Goal: Task Accomplishment & Management: Use online tool/utility

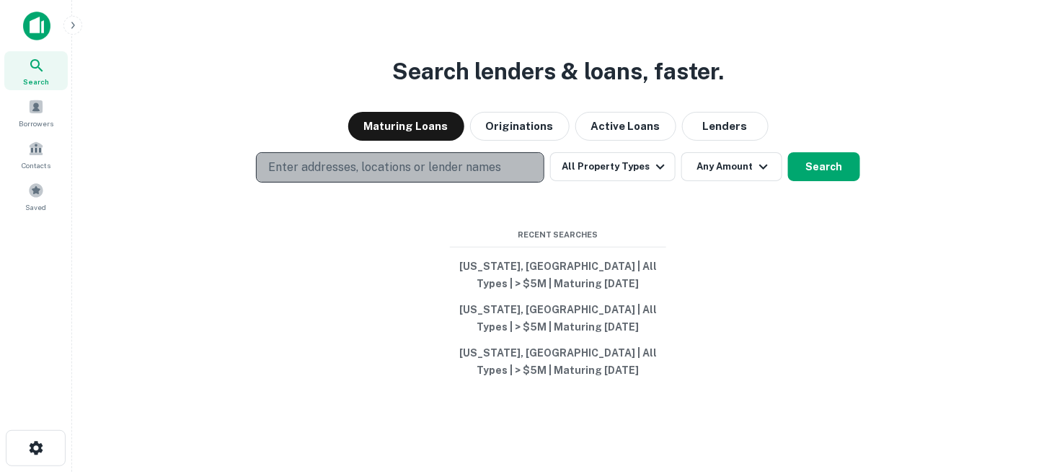
click at [404, 170] on p "Enter addresses, locations or lender names" at bounding box center [384, 167] width 233 height 17
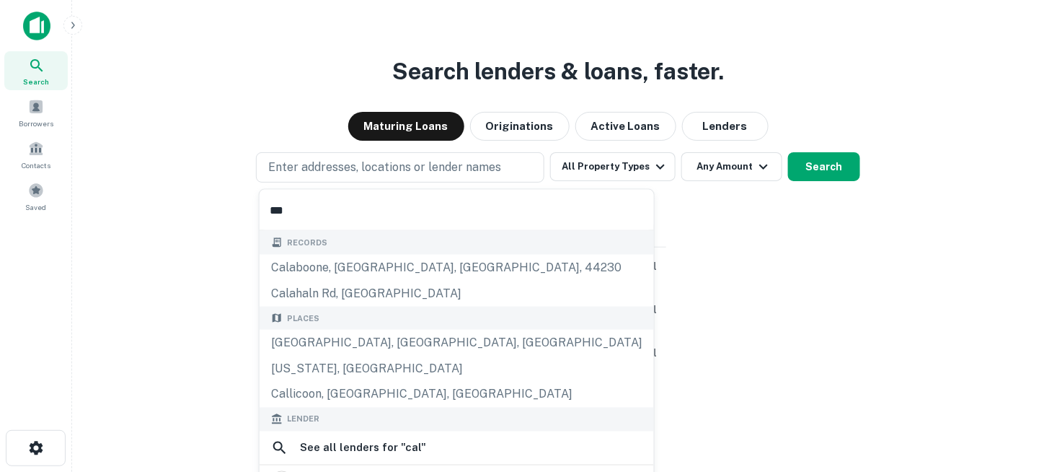
type input "****"
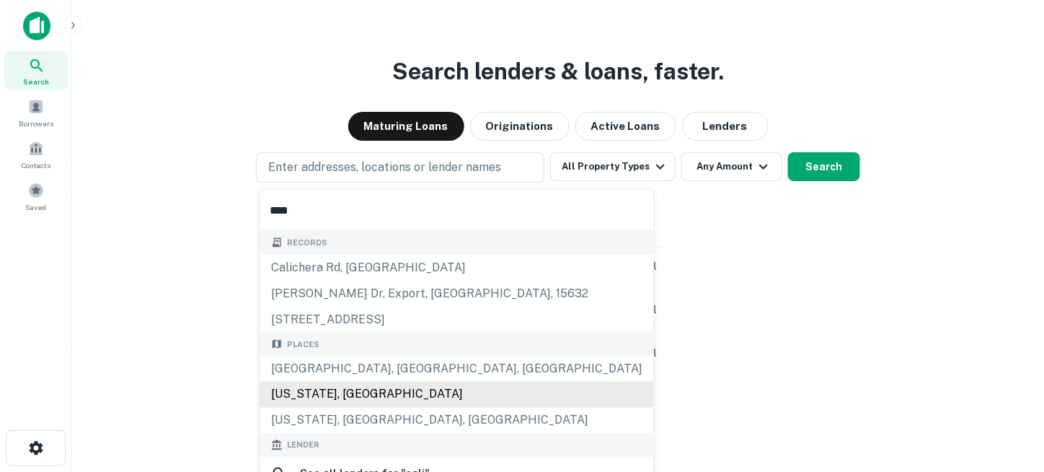
click at [369, 389] on div "[US_STATE], [GEOGRAPHIC_DATA]" at bounding box center [457, 394] width 394 height 26
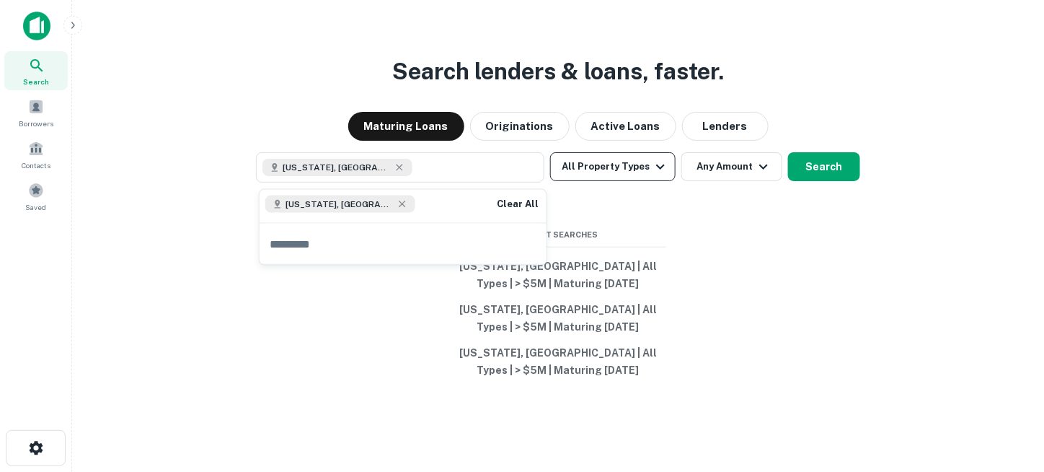
click at [606, 167] on button "All Property Types" at bounding box center [612, 166] width 125 height 29
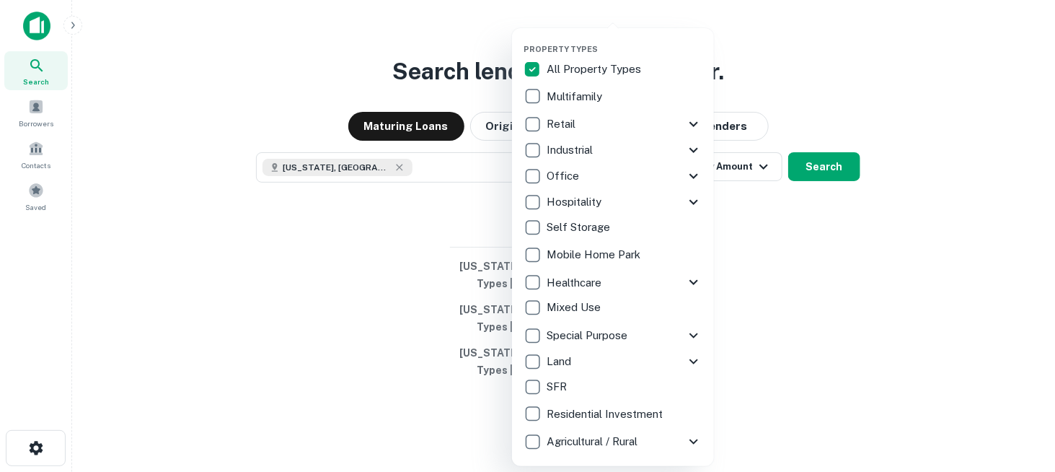
click at [583, 94] on p "Multifamily" at bounding box center [575, 96] width 58 height 17
click at [774, 237] on div at bounding box center [527, 236] width 1055 height 472
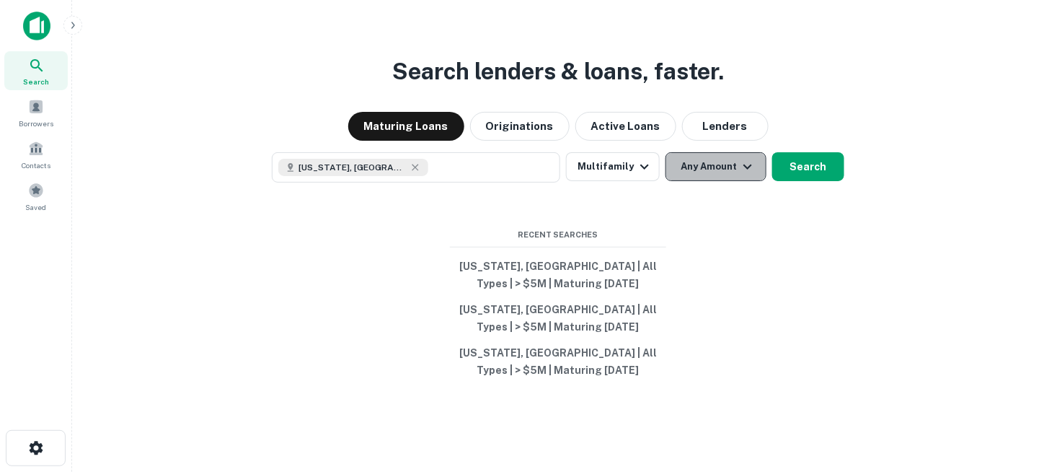
click at [693, 170] on button "Any Amount" at bounding box center [715, 166] width 101 height 29
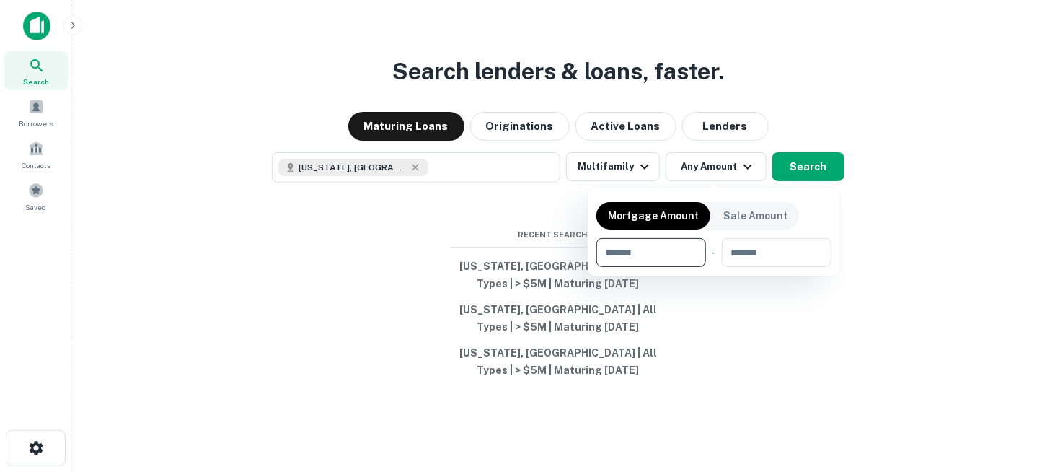
click at [637, 262] on input "number" at bounding box center [645, 252] width 99 height 29
type input "*******"
click at [757, 319] on div at bounding box center [527, 236] width 1055 height 472
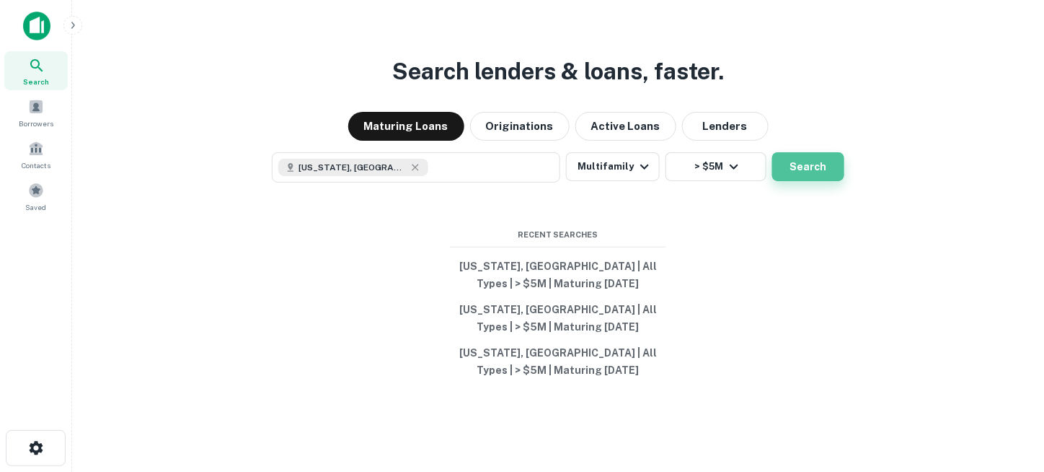
click at [813, 169] on button "Search" at bounding box center [808, 166] width 72 height 29
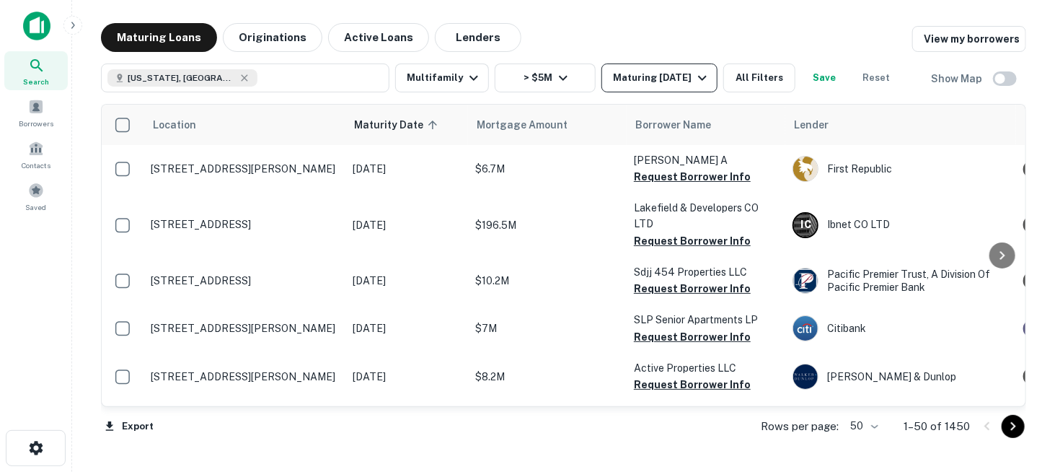
click at [702, 84] on icon "button" at bounding box center [702, 77] width 17 height 17
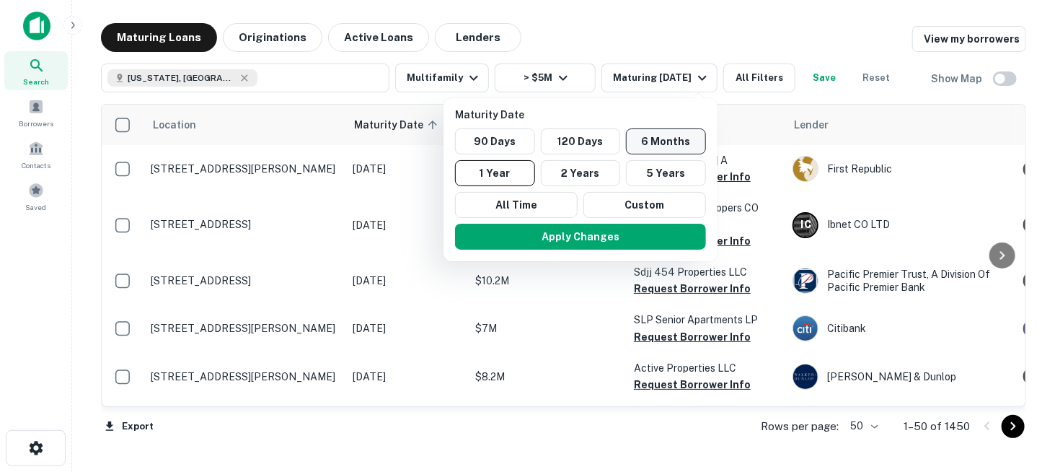
click at [648, 137] on button "6 Months" at bounding box center [666, 141] width 80 height 26
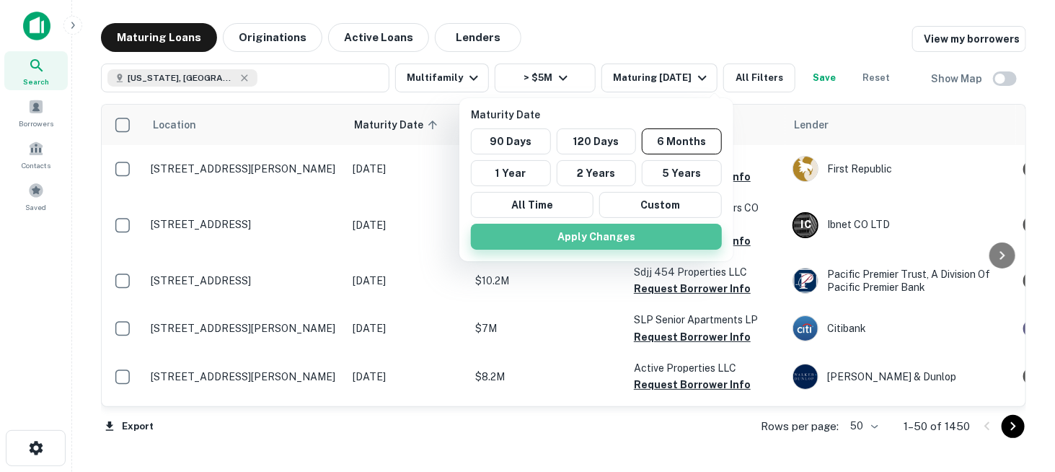
click at [637, 231] on button "Apply Changes" at bounding box center [596, 236] width 251 height 26
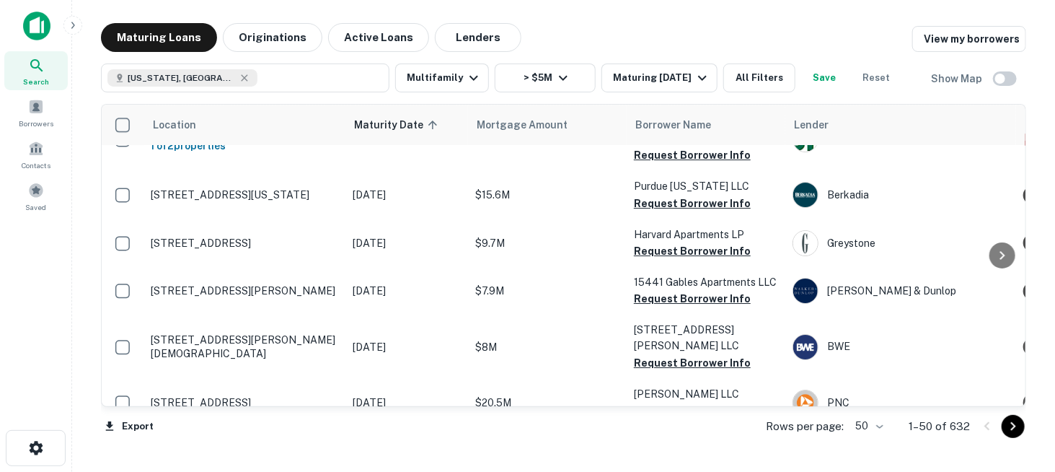
scroll to position [2370, 0]
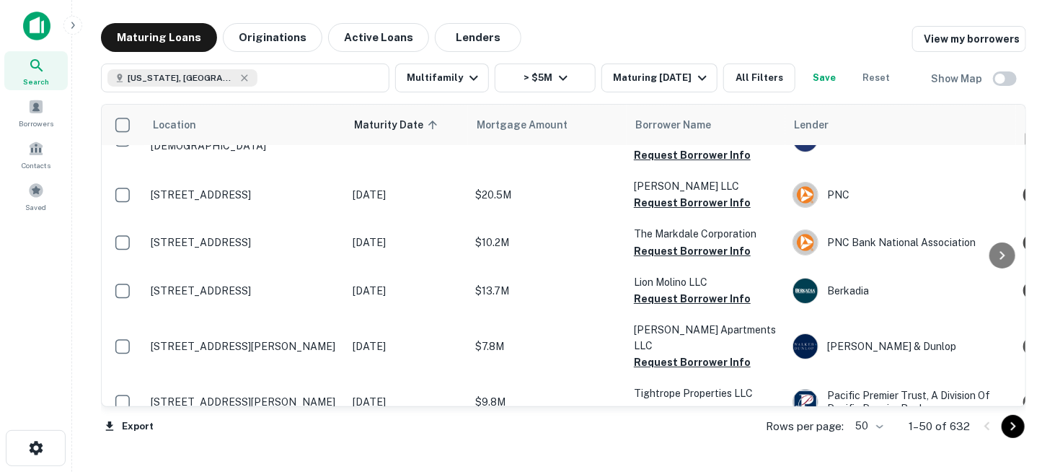
click at [1011, 432] on icon "Go to next page" at bounding box center [1012, 425] width 17 height 17
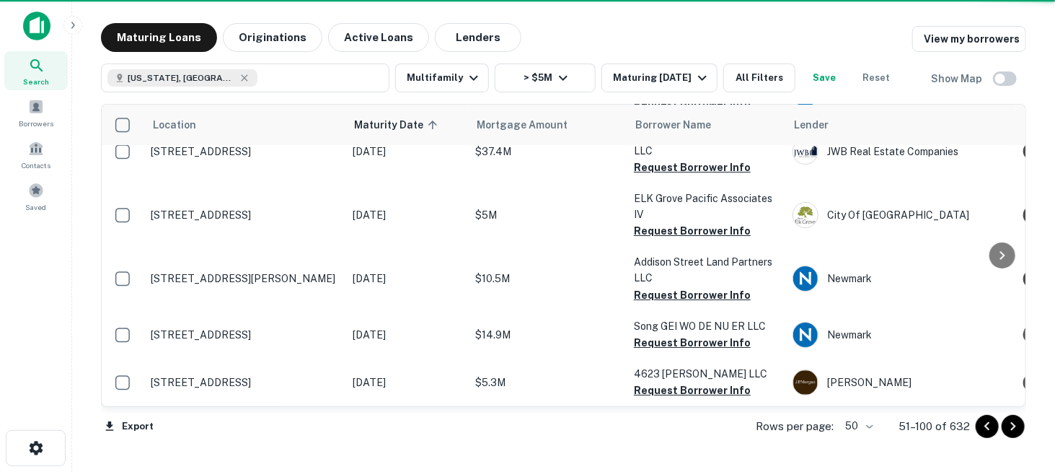
scroll to position [2244, 0]
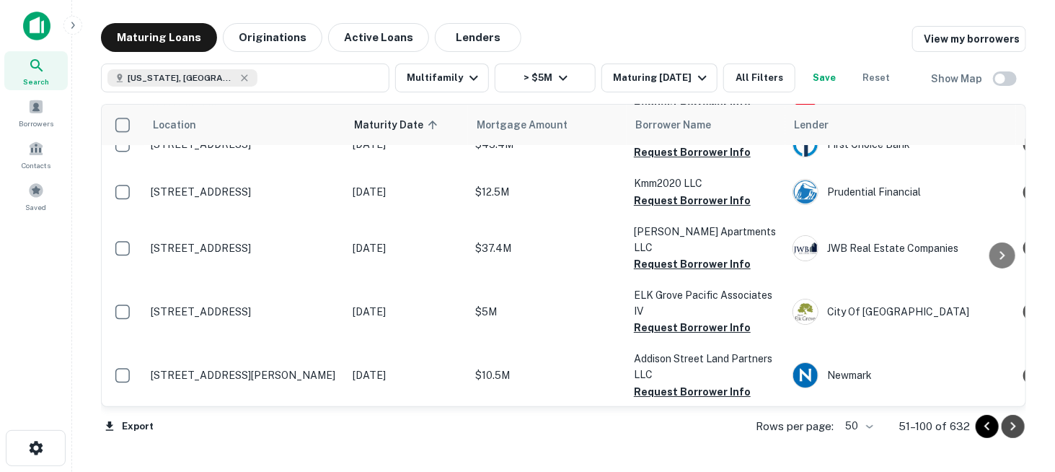
click at [1018, 430] on icon "Go to next page" at bounding box center [1012, 425] width 17 height 17
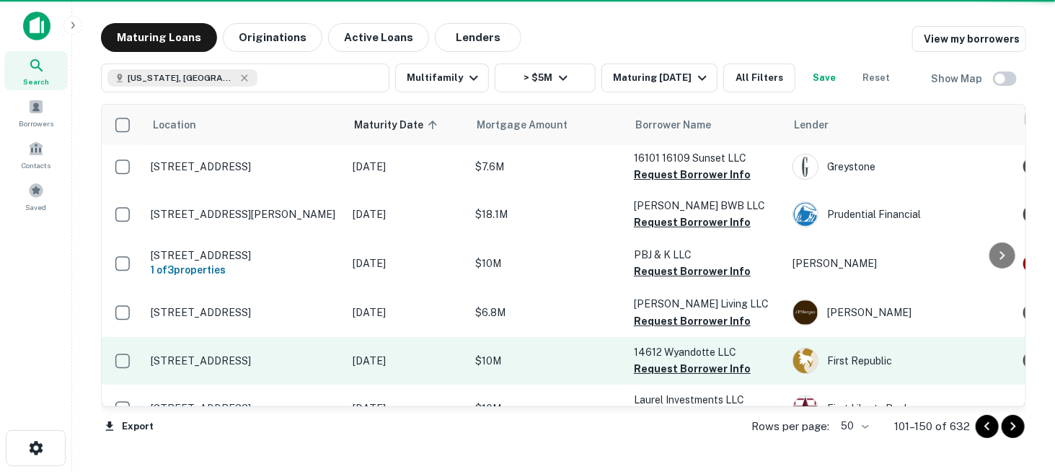
scroll to position [2291, 0]
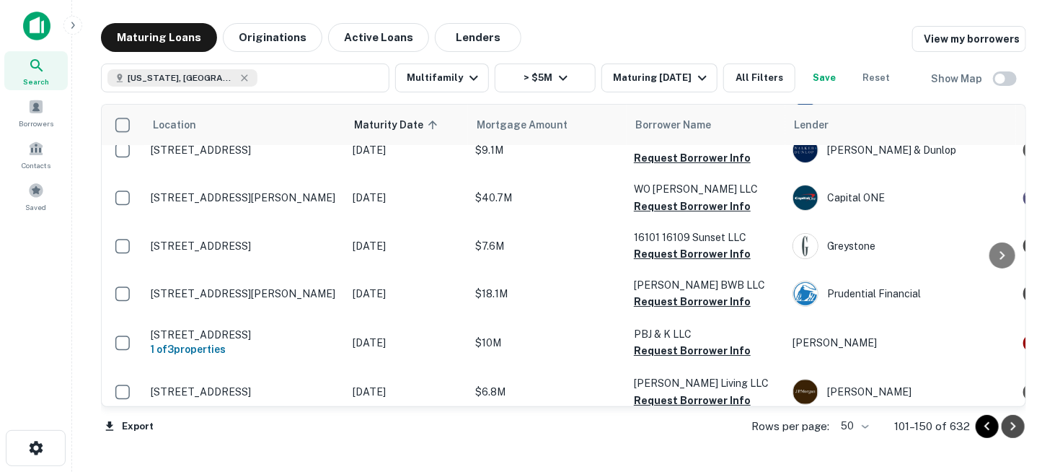
click at [1012, 425] on icon "Go to next page" at bounding box center [1012, 425] width 17 height 17
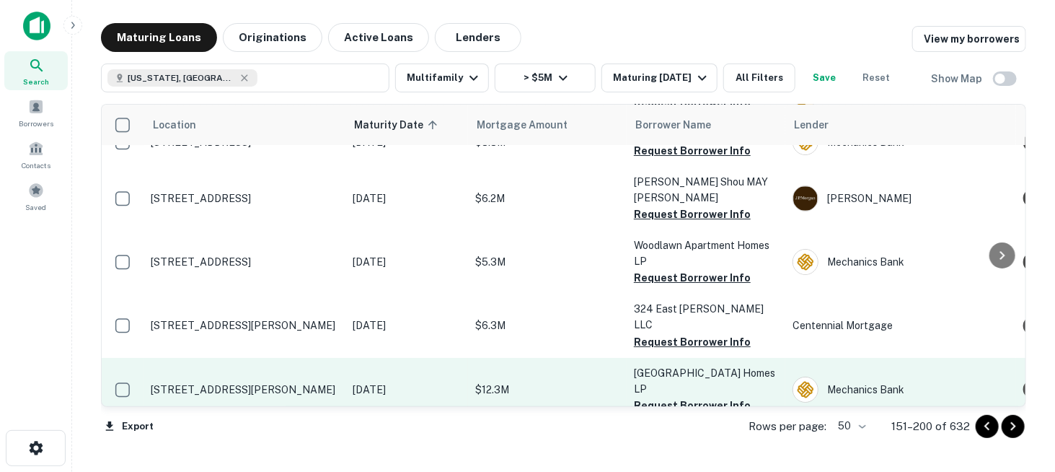
scroll to position [2373, 0]
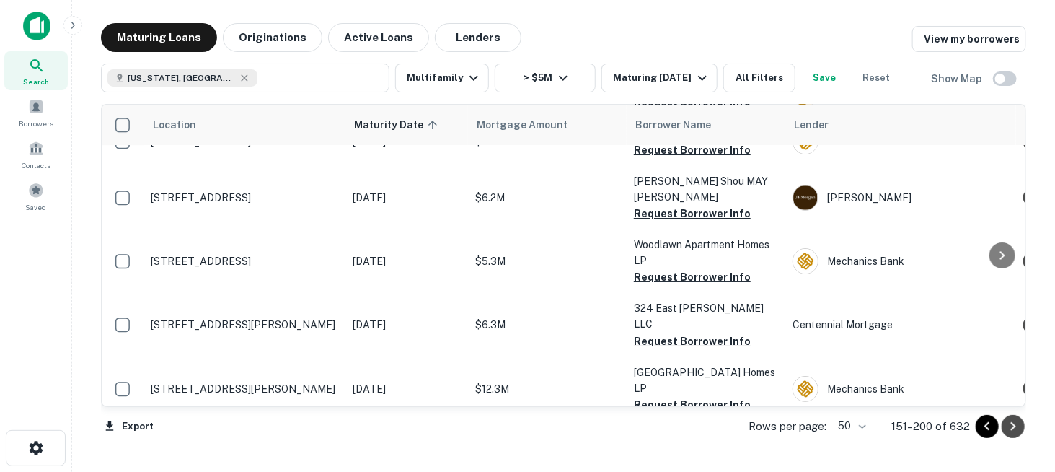
click at [1014, 430] on icon "Go to next page" at bounding box center [1012, 425] width 17 height 17
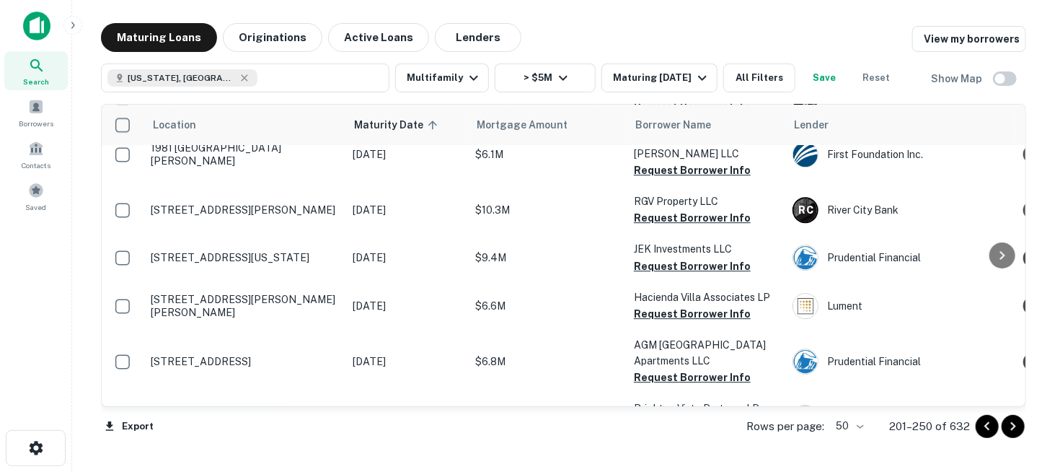
scroll to position [1875, 0]
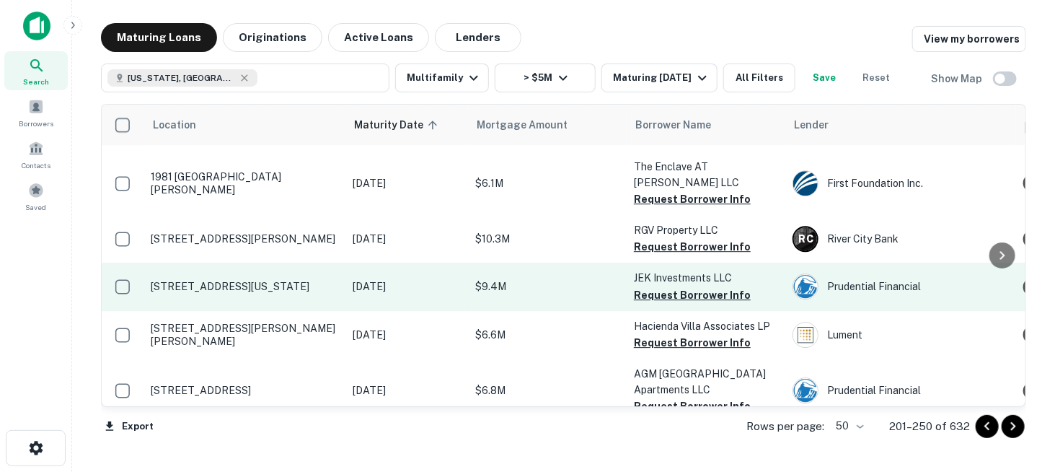
click at [220, 280] on p "[STREET_ADDRESS][US_STATE]" at bounding box center [244, 286] width 187 height 13
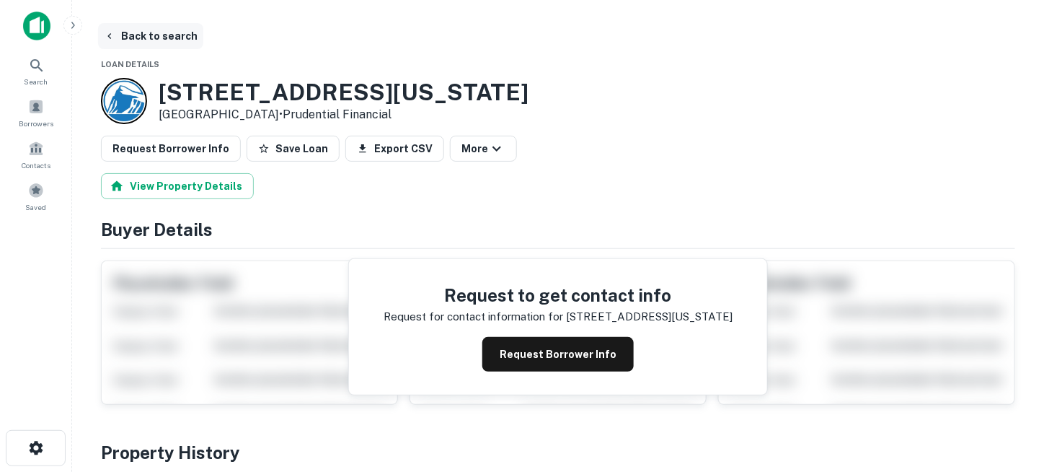
click at [166, 40] on button "Back to search" at bounding box center [150, 36] width 105 height 26
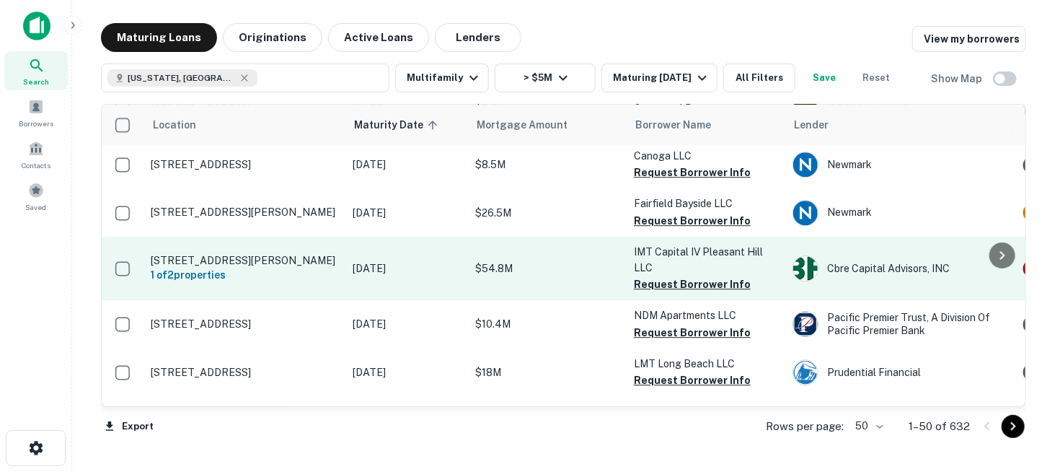
scroll to position [1875, 0]
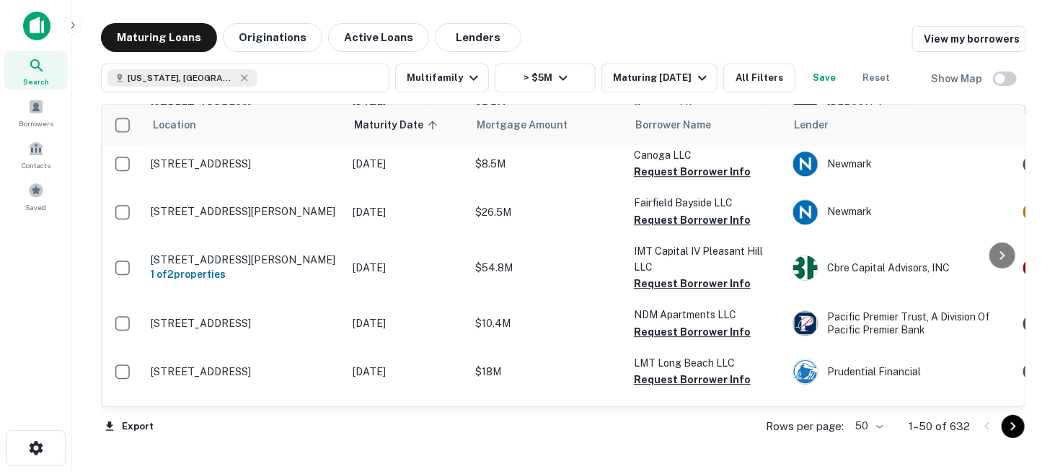
click at [1014, 430] on icon "Go to next page" at bounding box center [1012, 425] width 17 height 17
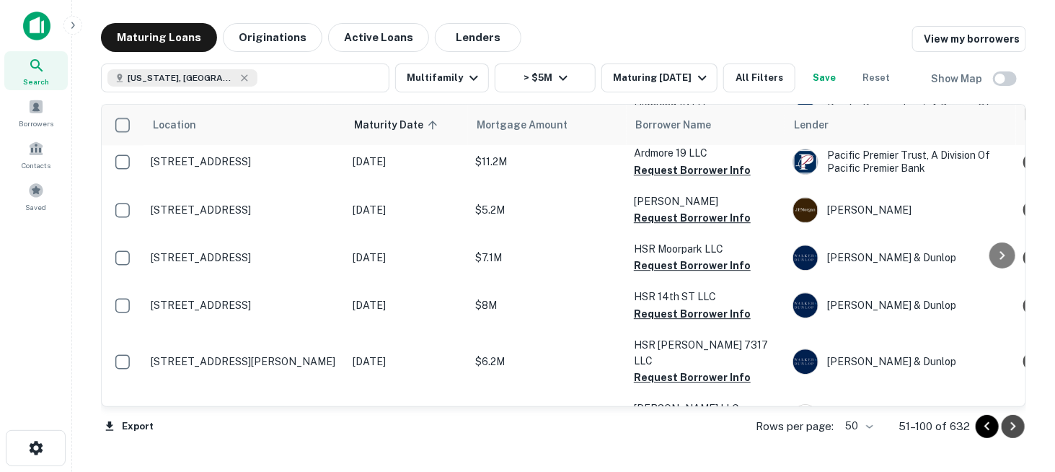
click at [1014, 430] on icon "Go to next page" at bounding box center [1012, 425] width 17 height 17
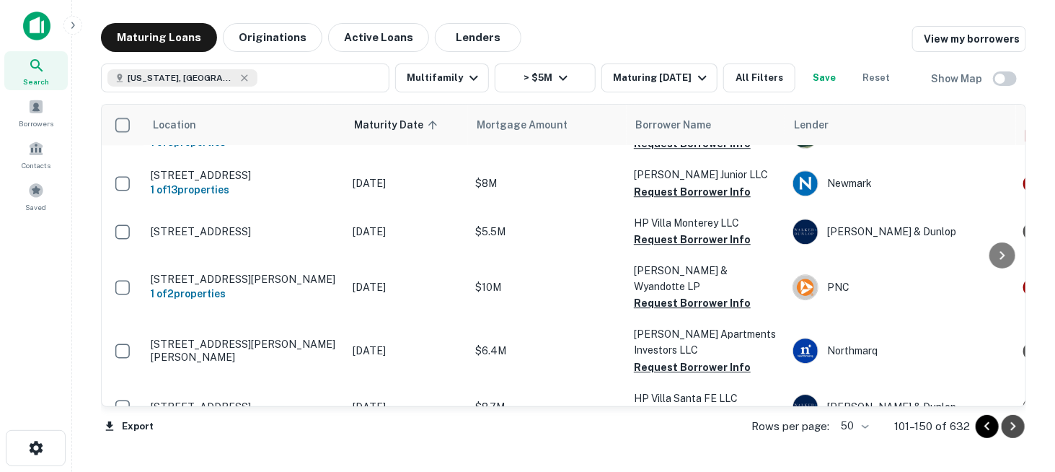
click at [1014, 430] on icon "Go to next page" at bounding box center [1012, 425] width 17 height 17
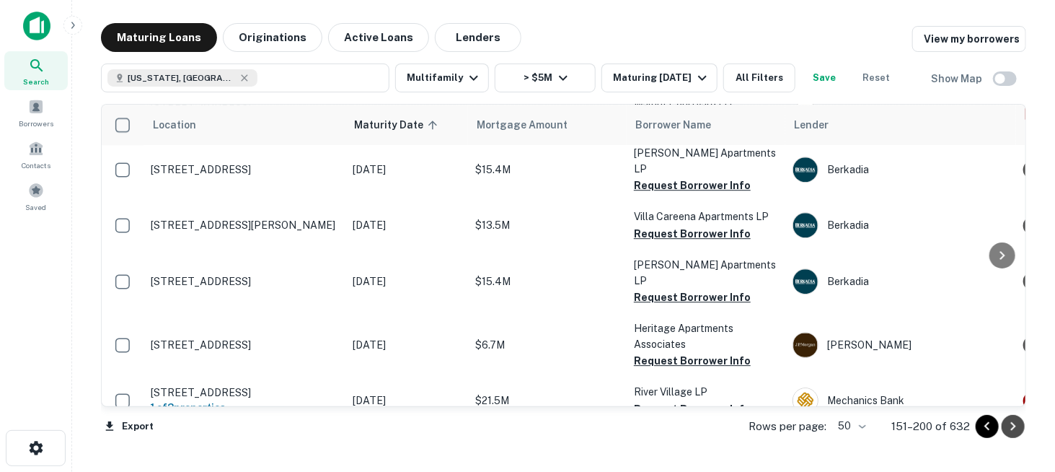
click at [1014, 429] on icon "Go to next page" at bounding box center [1012, 425] width 17 height 17
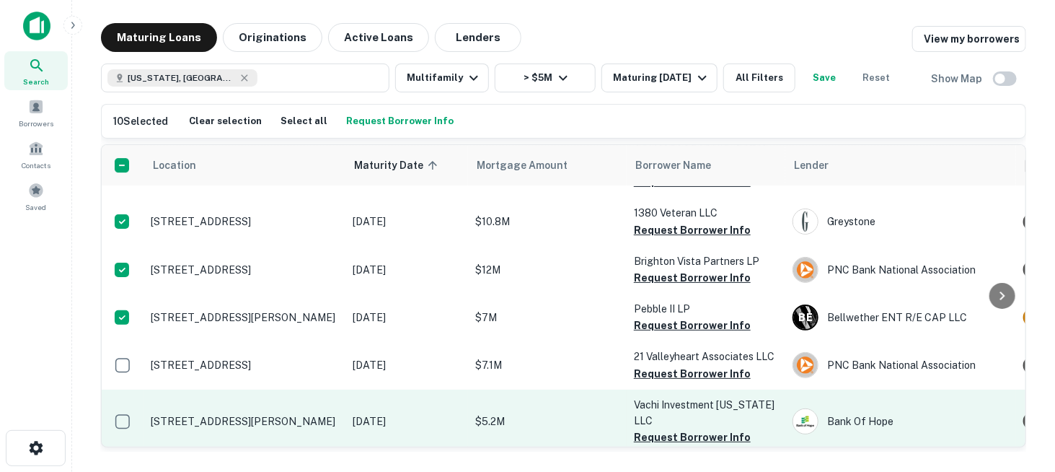
scroll to position [2308, 0]
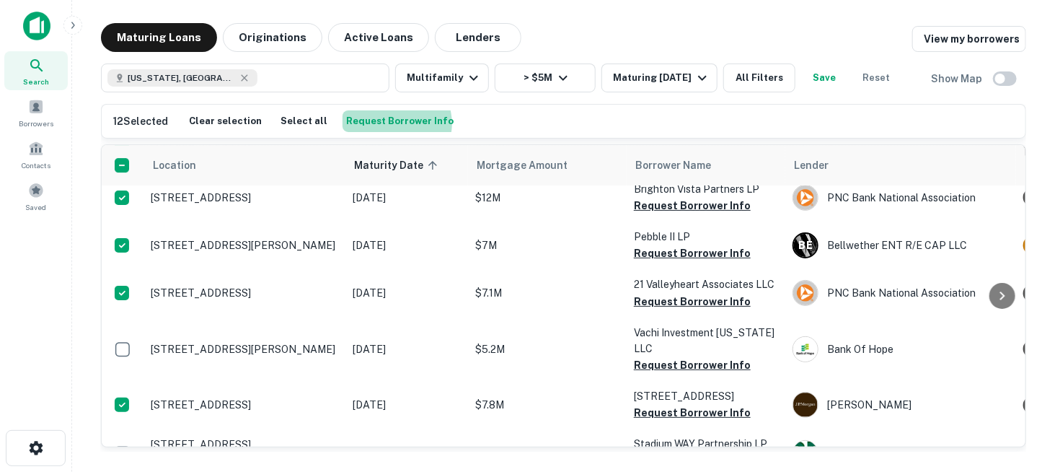
click at [385, 122] on button "Request Borrower Info" at bounding box center [399, 121] width 115 height 22
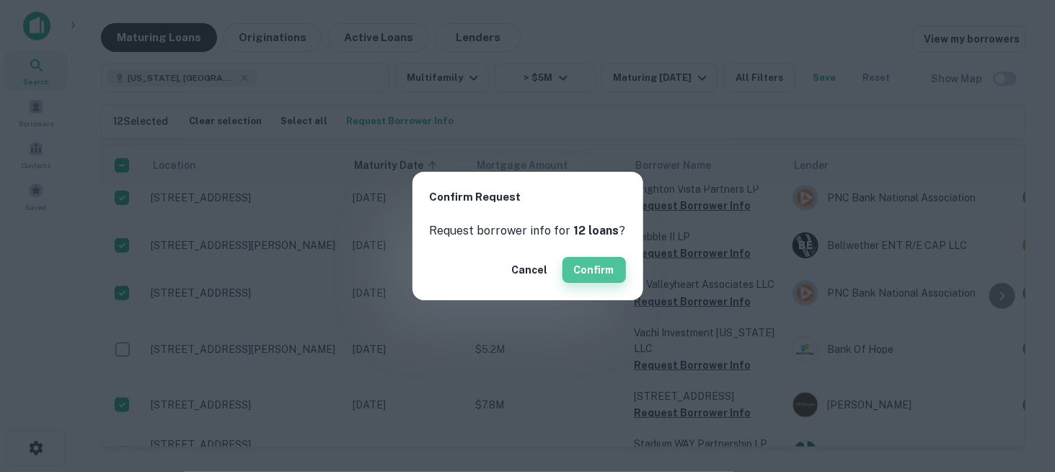
click at [616, 270] on button "Confirm" at bounding box center [593, 270] width 63 height 26
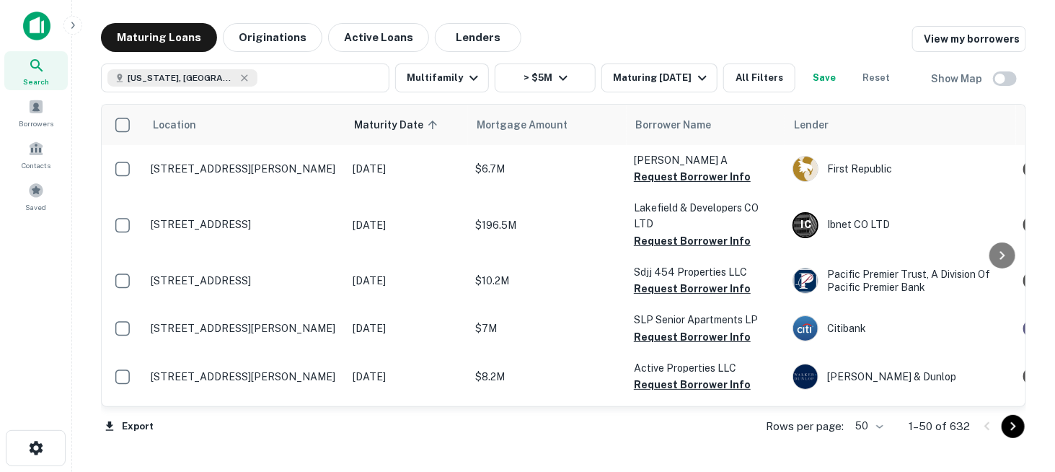
scroll to position [2308, 0]
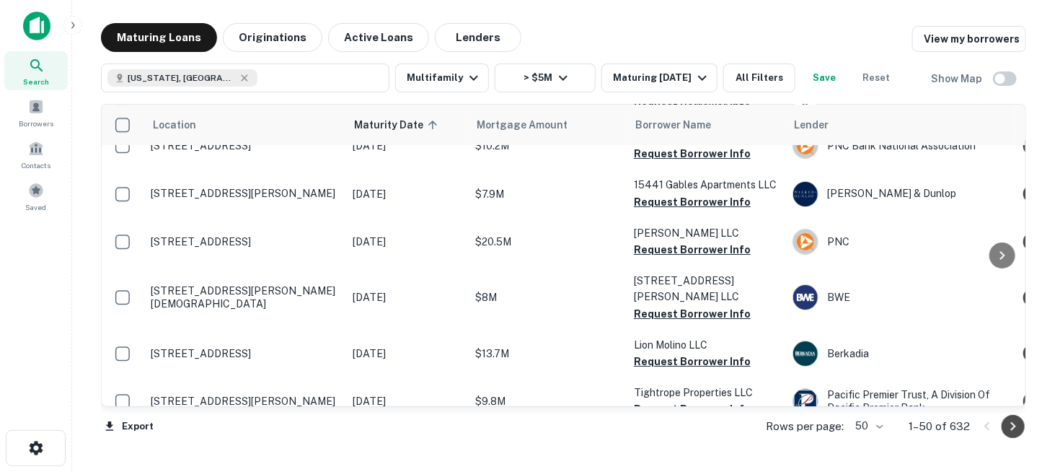
click at [1016, 427] on icon "Go to next page" at bounding box center [1012, 425] width 17 height 17
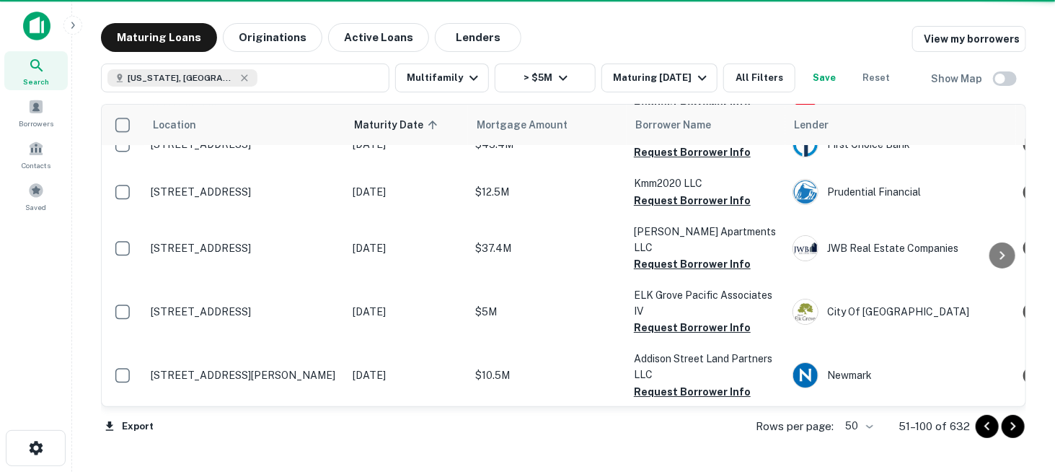
click at [1016, 427] on icon "Go to next page" at bounding box center [1012, 425] width 17 height 17
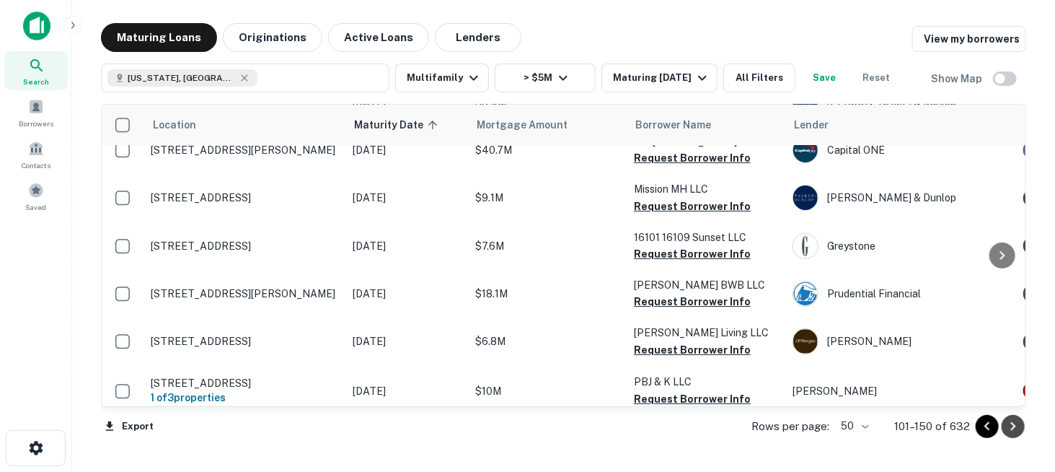
click at [1016, 427] on icon "Go to next page" at bounding box center [1012, 425] width 17 height 17
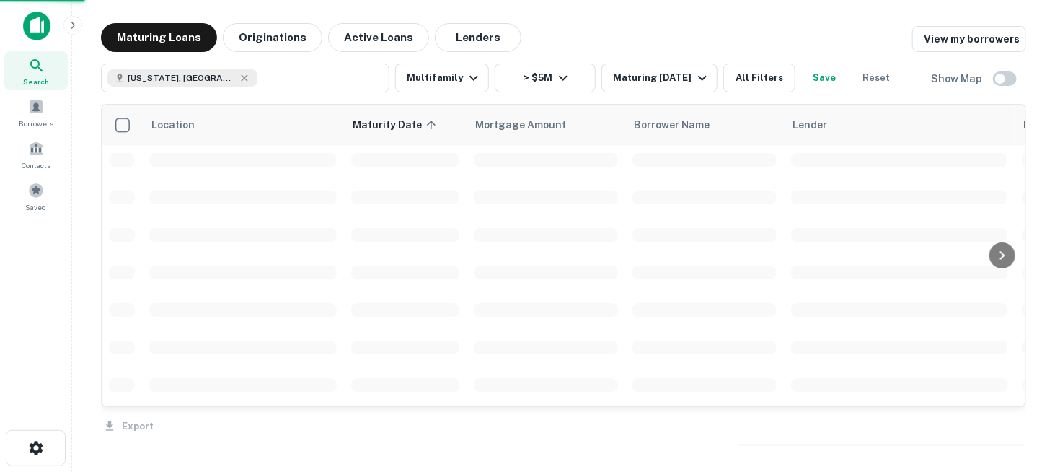
scroll to position [2308, 0]
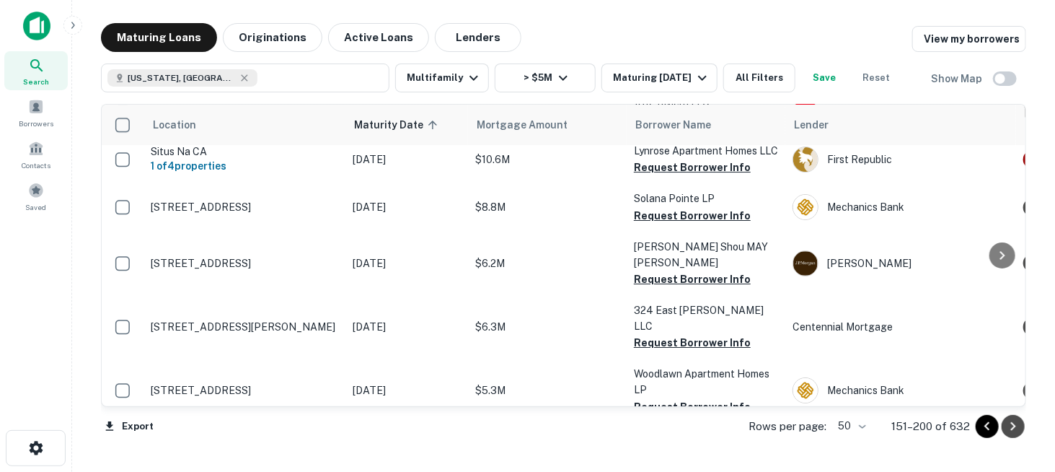
click at [1016, 427] on icon "Go to next page" at bounding box center [1012, 425] width 17 height 17
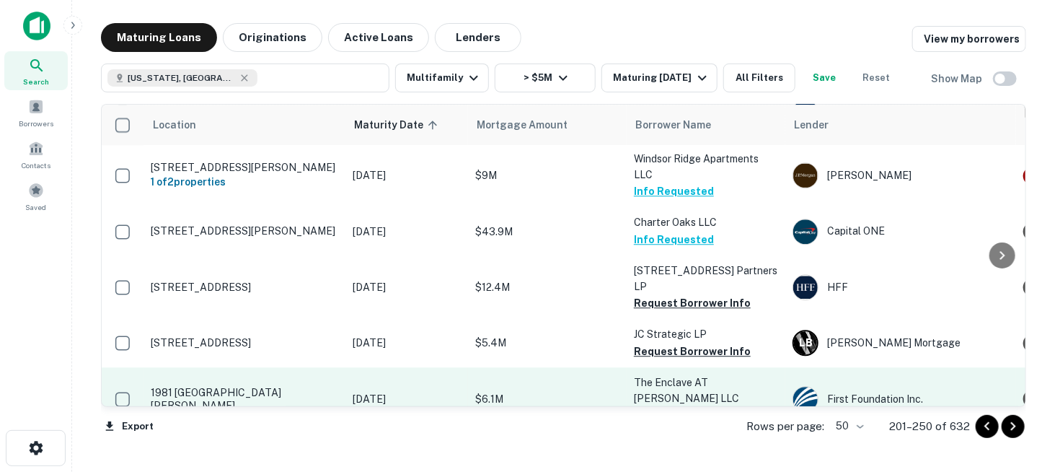
scroll to position [1659, 0]
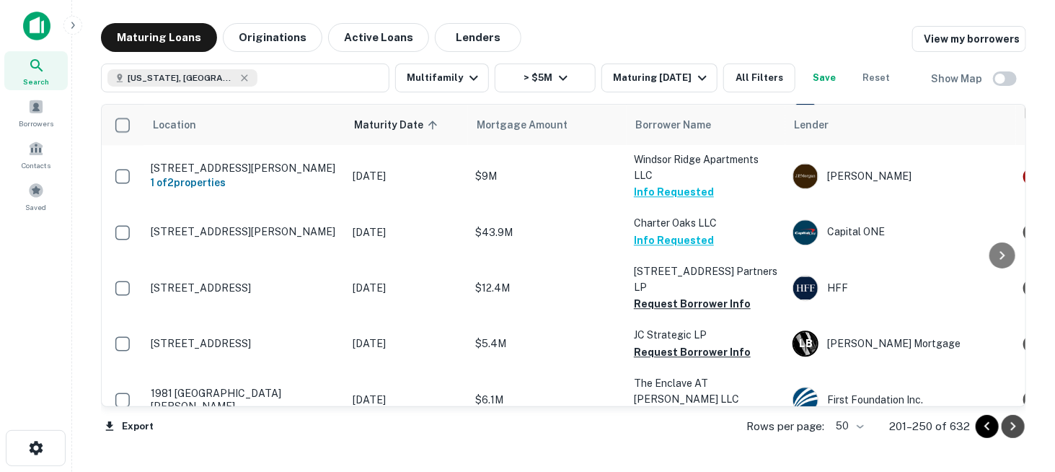
click at [1007, 427] on icon "Go to next page" at bounding box center [1012, 425] width 17 height 17
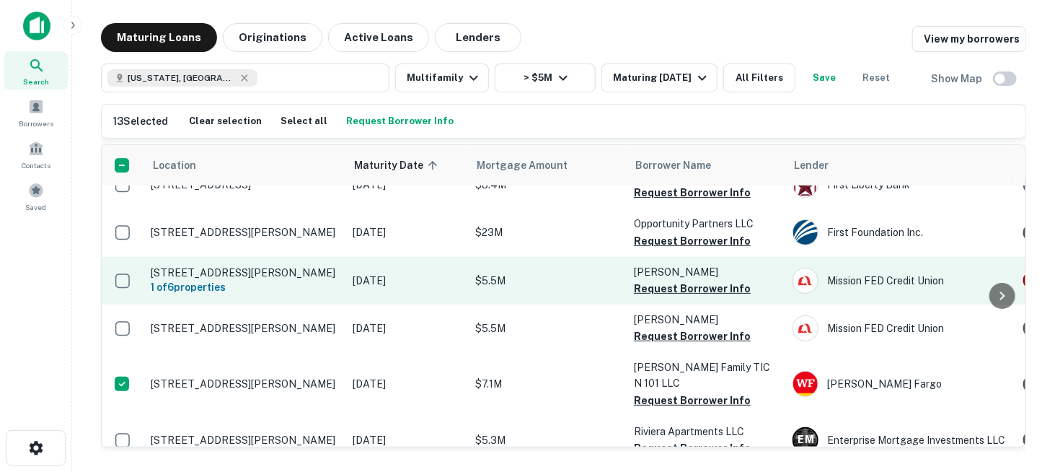
scroll to position [1987, 0]
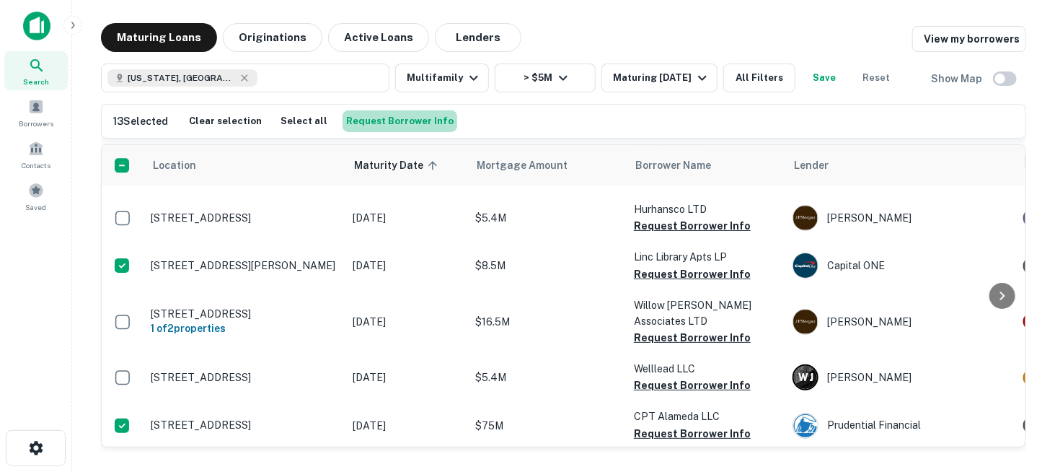
click at [398, 118] on button "Request Borrower Info" at bounding box center [399, 121] width 115 height 22
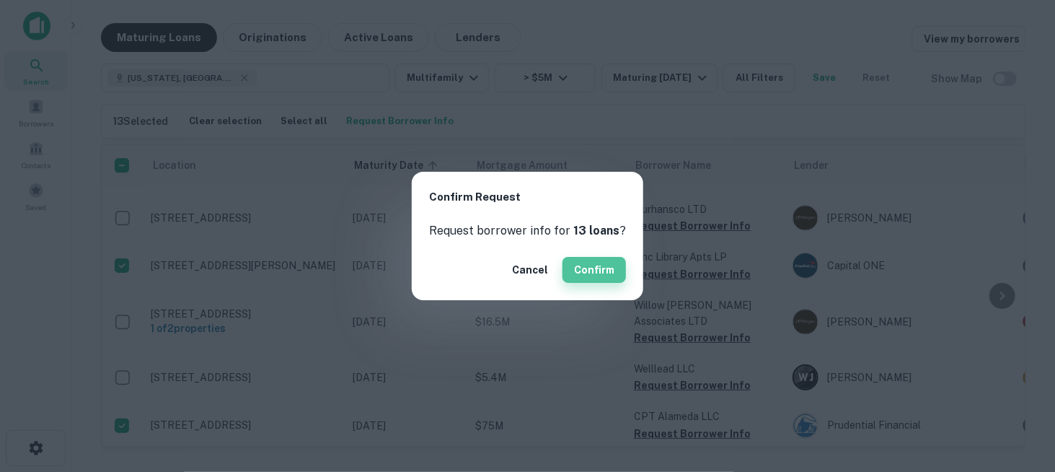
click at [566, 266] on button "Confirm" at bounding box center [593, 270] width 63 height 26
